Goal: Task Accomplishment & Management: Manage account settings

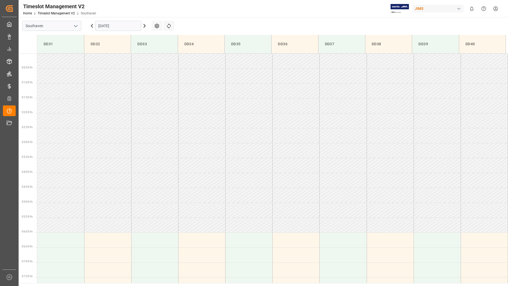
scroll to position [205, 0]
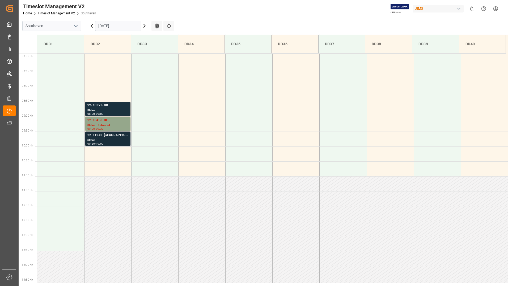
click at [116, 141] on div "Status -" at bounding box center [107, 140] width 41 height 5
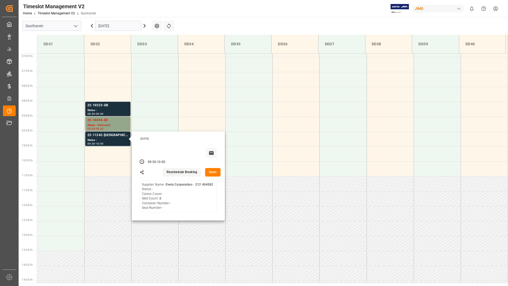
click at [213, 173] on button "Open" at bounding box center [212, 172] width 15 height 9
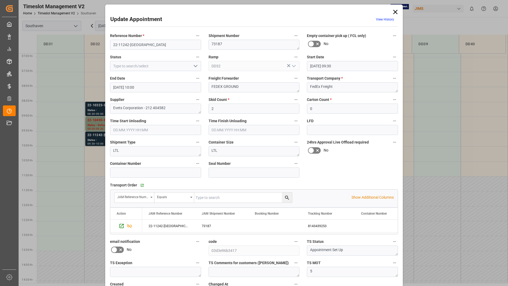
click at [165, 15] on div "Update Appointment View History" at bounding box center [254, 20] width 288 height 10
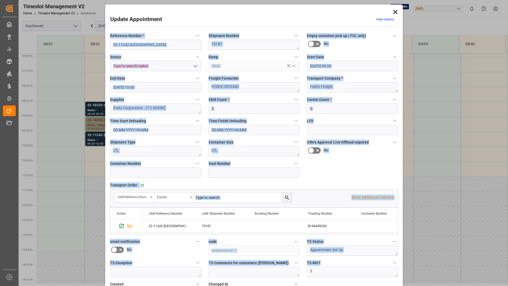
drag, startPoint x: 109, startPoint y: 28, endPoint x: 382, endPoint y: 267, distance: 362.4
click at [382, 267] on div "Update Appointment View History Reference Number * 22-11242-US Shipment Number …" at bounding box center [254, 162] width 295 height 313
click at [215, 202] on input "text" at bounding box center [243, 197] width 98 height 10
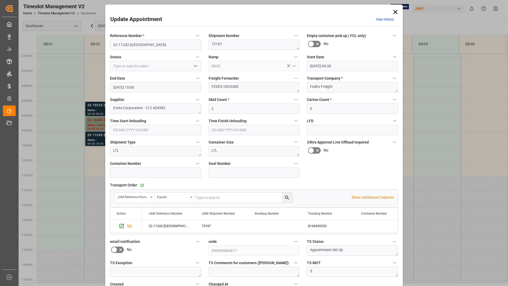
click at [396, 11] on icon at bounding box center [395, 11] width 7 height 7
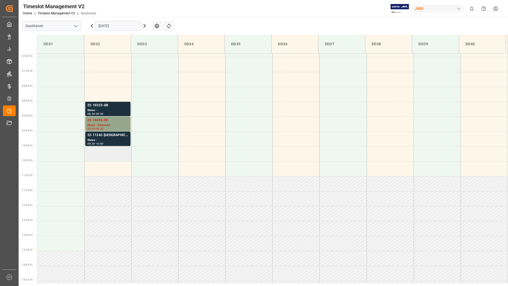
click at [111, 155] on td at bounding box center [107, 153] width 47 height 15
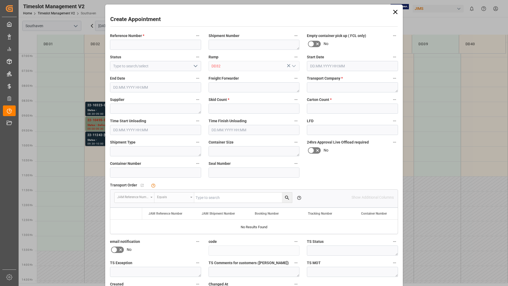
type input "[DATE] 10:00"
type input "[DATE] 10:30"
click at [394, 9] on icon at bounding box center [395, 11] width 7 height 7
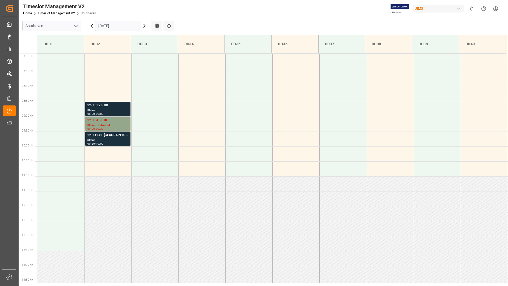
click at [120, 108] on div "22-10323-GB" at bounding box center [107, 105] width 41 height 5
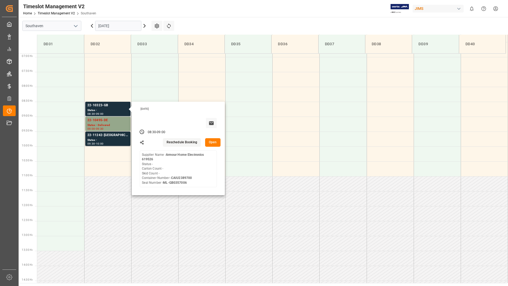
click at [215, 143] on button "Open" at bounding box center [212, 142] width 15 height 9
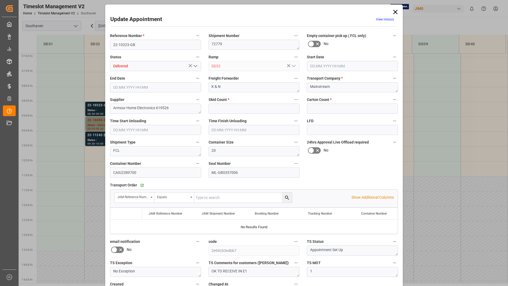
type input "0"
type input "[DATE] 08:30"
type input "[DATE] 09:00"
type input "[DATE] 19:22"
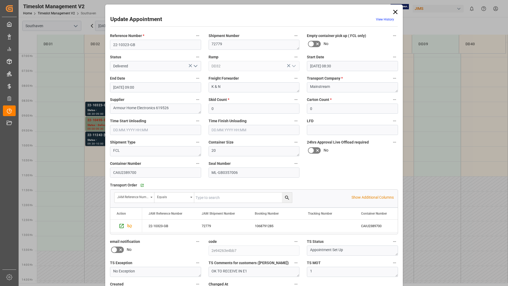
click at [396, 11] on icon at bounding box center [396, 12] width 4 height 4
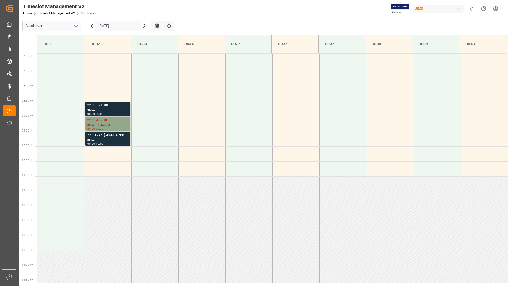
click at [115, 109] on div "Status -" at bounding box center [107, 110] width 41 height 5
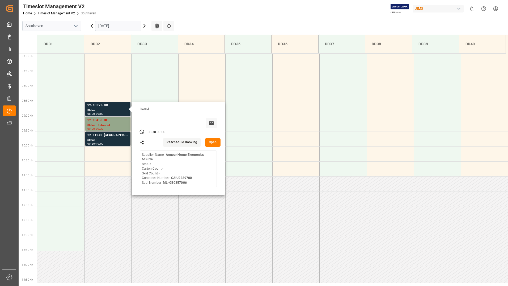
click at [215, 146] on button "Open" at bounding box center [212, 142] width 15 height 9
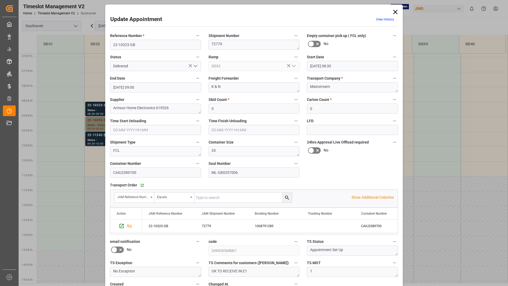
click at [395, 12] on icon at bounding box center [396, 12] width 4 height 4
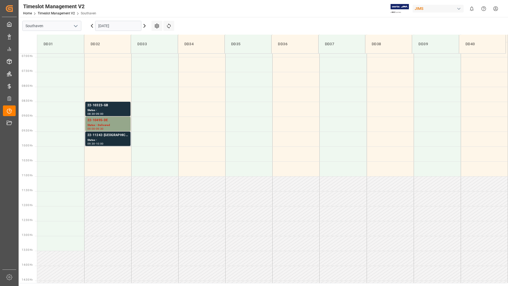
click at [118, 139] on div "Status -" at bounding box center [107, 140] width 41 height 5
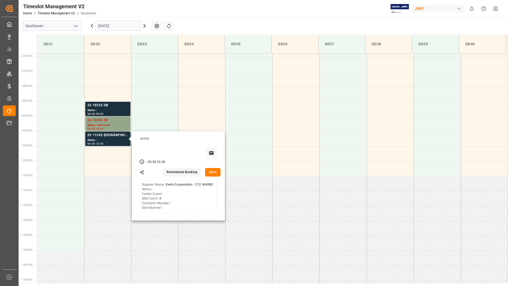
click at [216, 172] on button "Open" at bounding box center [212, 172] width 15 height 9
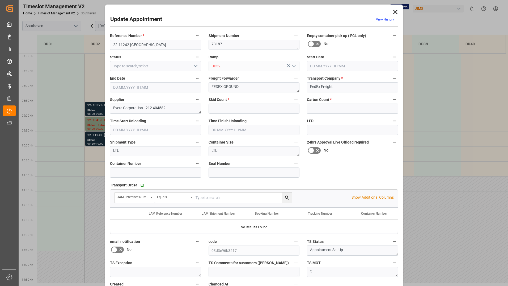
type input "2"
type input "0"
type input "[DATE] 09:30"
type input "[DATE] 10:00"
type input "[DATE] 15:20"
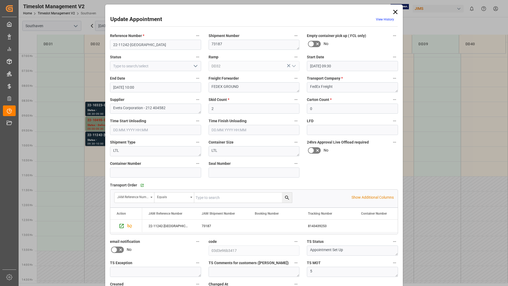
click at [194, 66] on icon "open menu" at bounding box center [196, 66] width 6 height 6
click at [194, 66] on polyline "close menu" at bounding box center [195, 66] width 3 height 2
click at [395, 13] on icon at bounding box center [395, 11] width 7 height 7
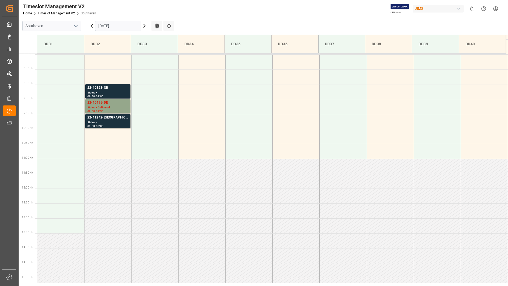
scroll to position [232, 0]
